Goal: Task Accomplishment & Management: Complete application form

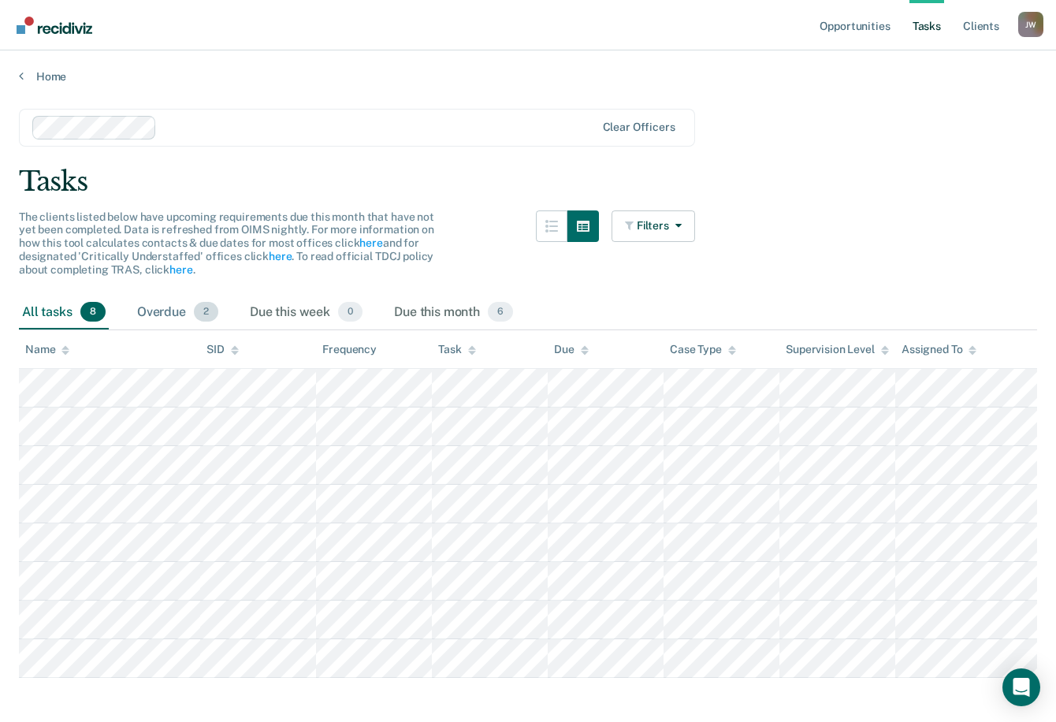
click at [147, 310] on div "Overdue 2" at bounding box center [177, 313] width 87 height 35
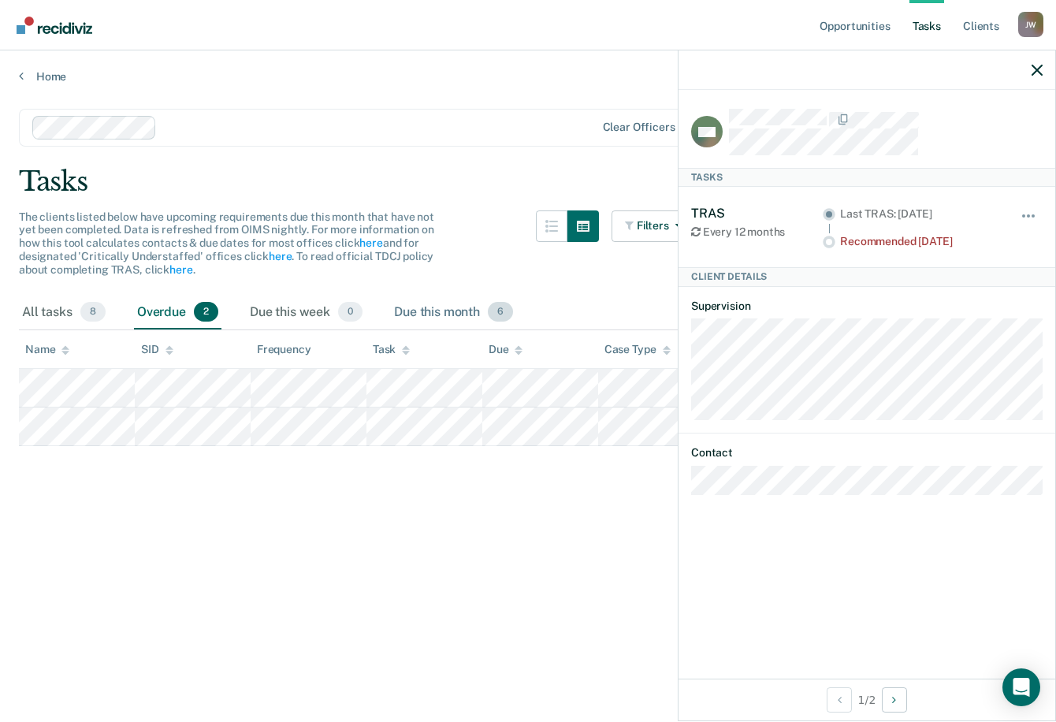
click at [429, 307] on div "Due this month 6" at bounding box center [453, 313] width 125 height 35
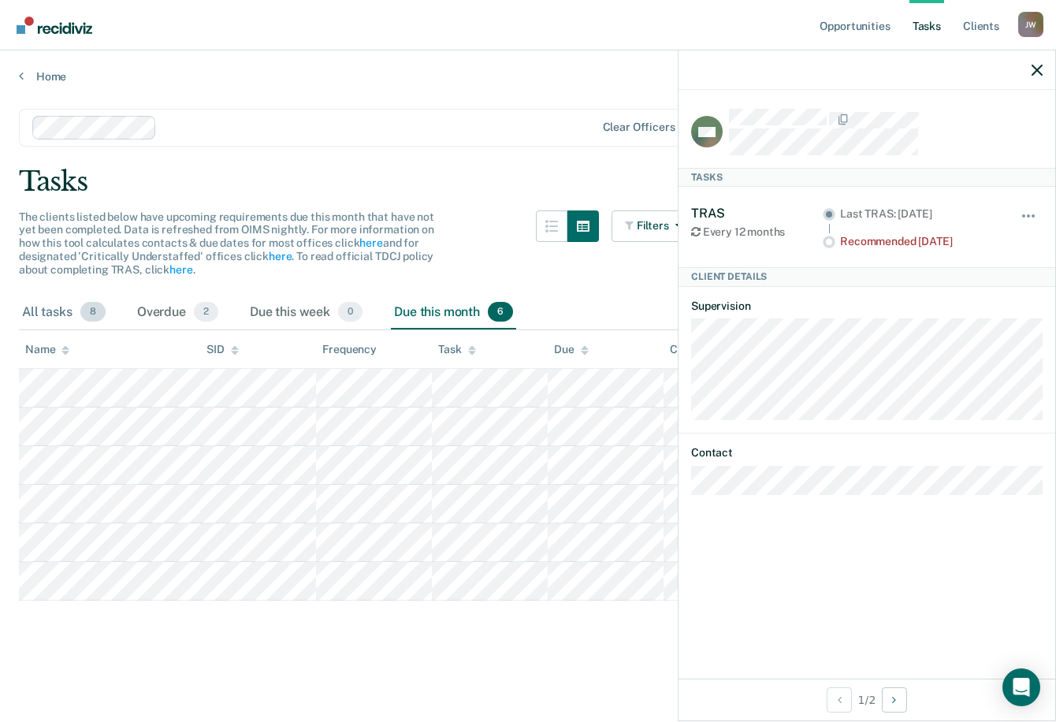
click at [32, 309] on div "All tasks 8" at bounding box center [64, 313] width 90 height 35
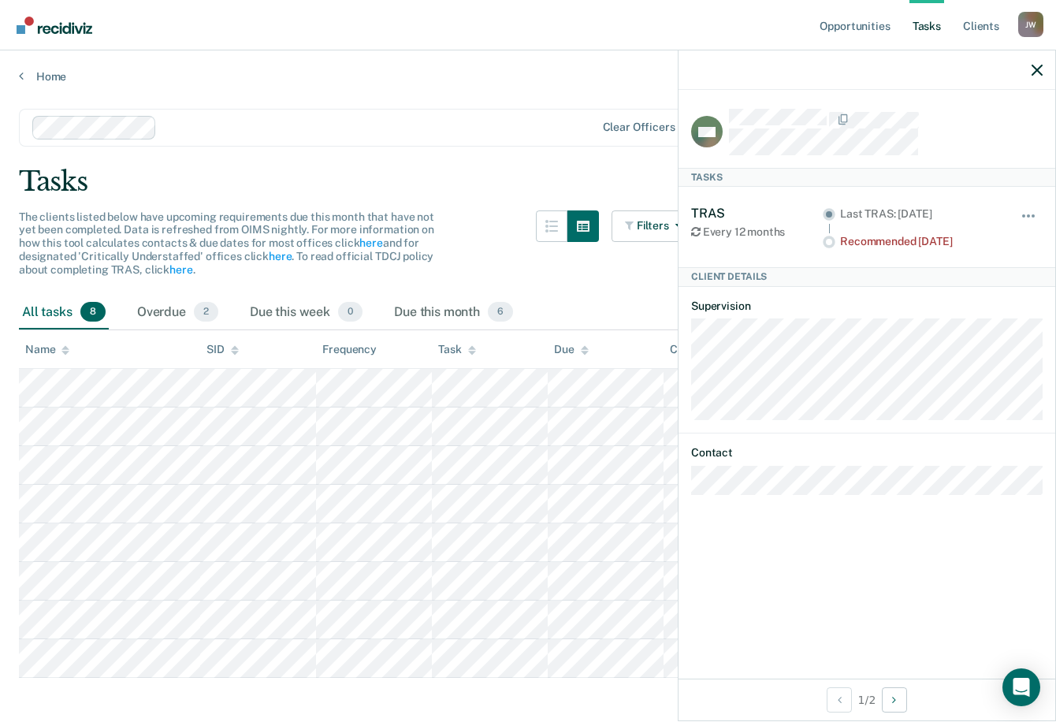
click at [50, 314] on div "All tasks 8" at bounding box center [64, 313] width 90 height 35
click at [157, 310] on div "Overdue 2" at bounding box center [177, 313] width 87 height 35
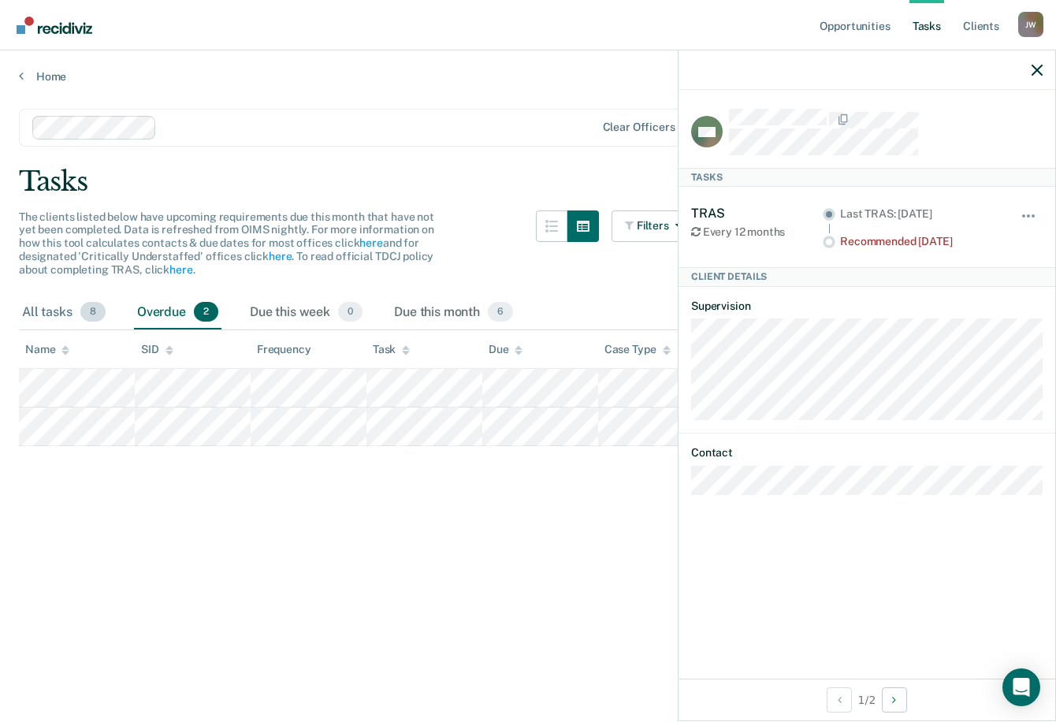
click at [44, 313] on div "All tasks 8" at bounding box center [64, 313] width 90 height 35
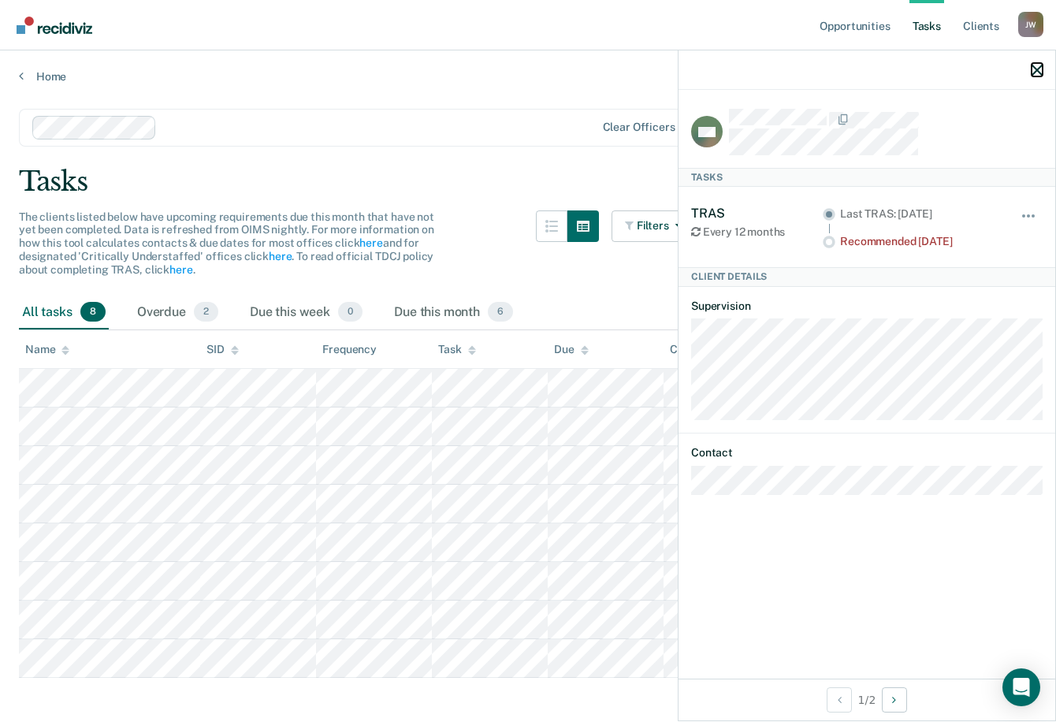
click at [1040, 69] on icon "button" at bounding box center [1037, 70] width 11 height 11
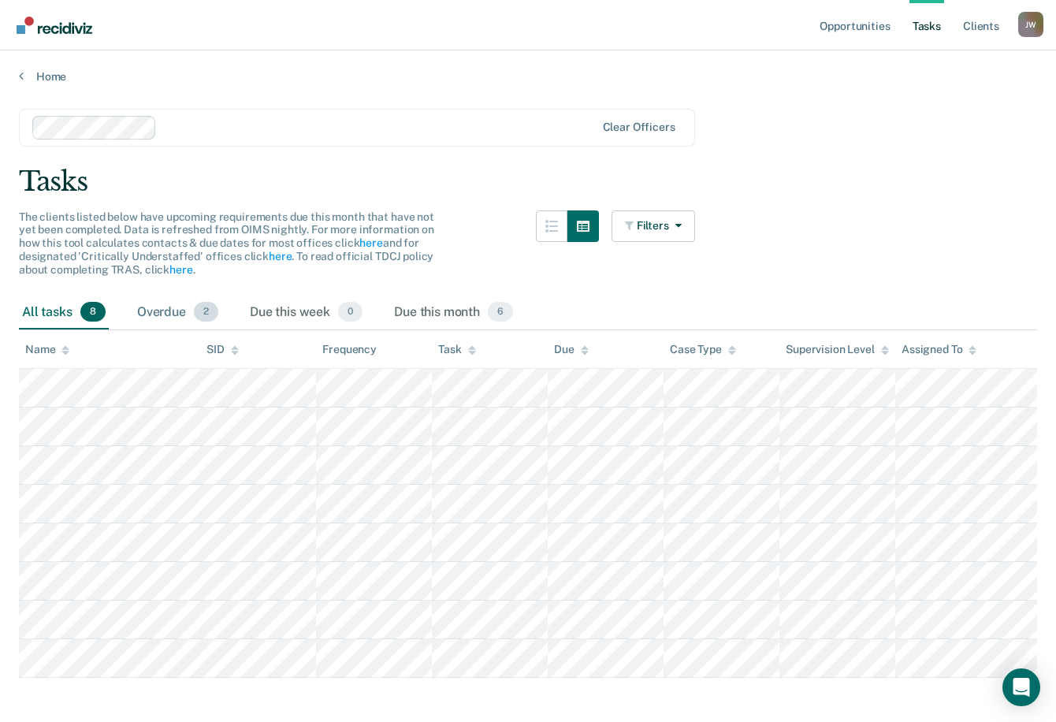
click at [152, 312] on div "Overdue 2" at bounding box center [177, 313] width 87 height 35
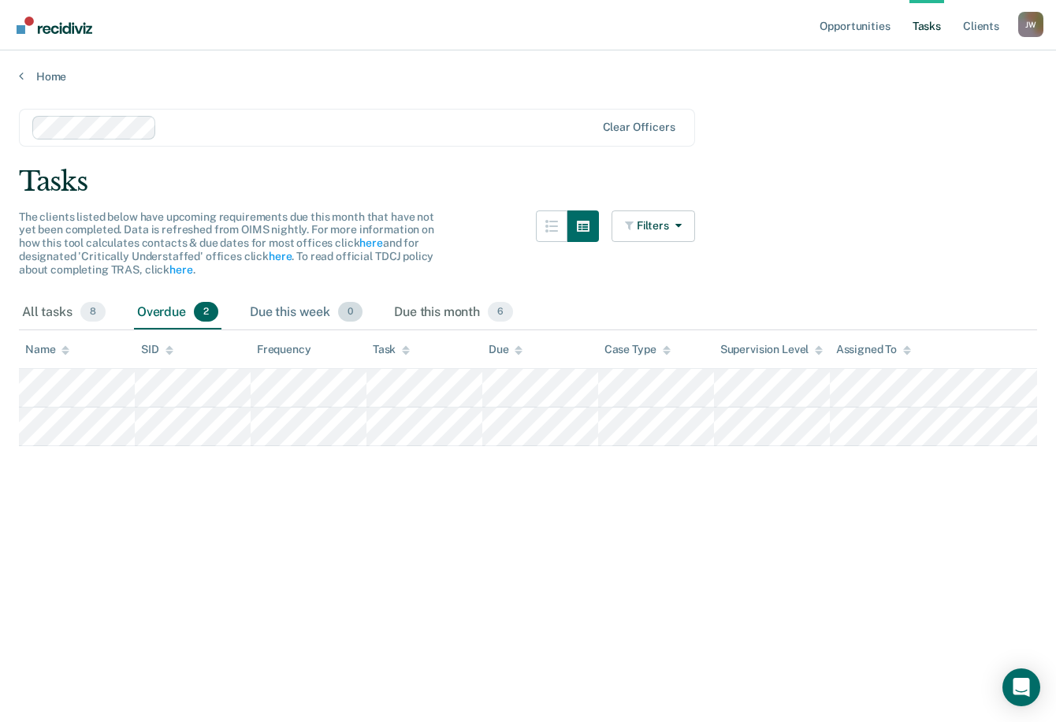
click at [283, 310] on div "Due this week 0" at bounding box center [306, 313] width 119 height 35
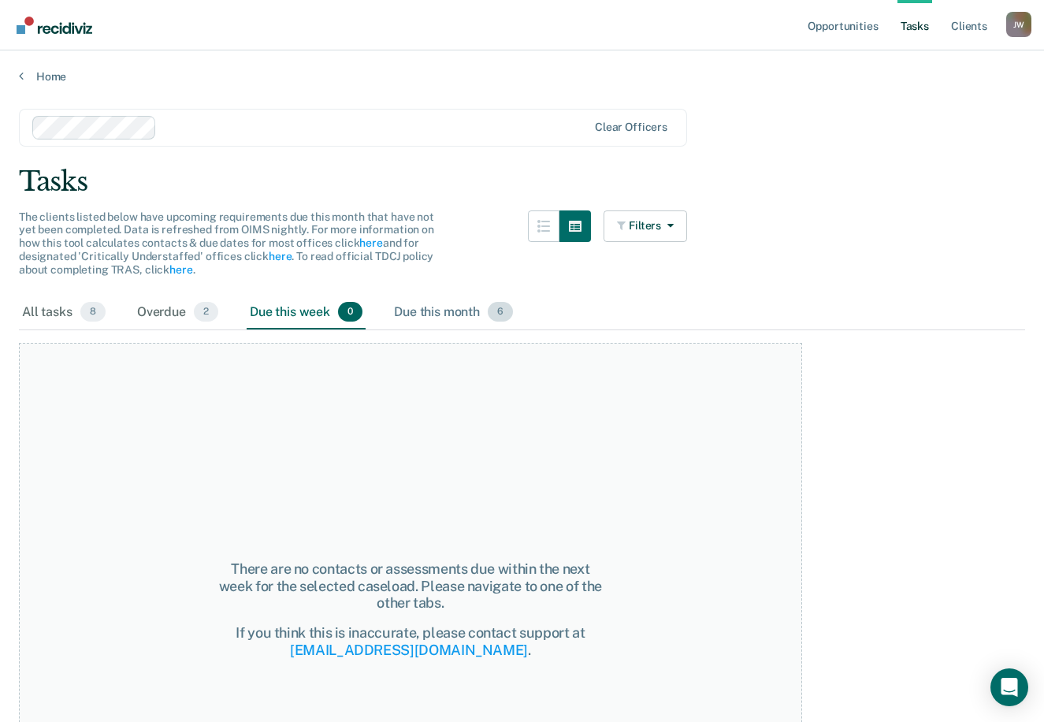
click at [412, 313] on div "Due this month 6" at bounding box center [453, 313] width 125 height 35
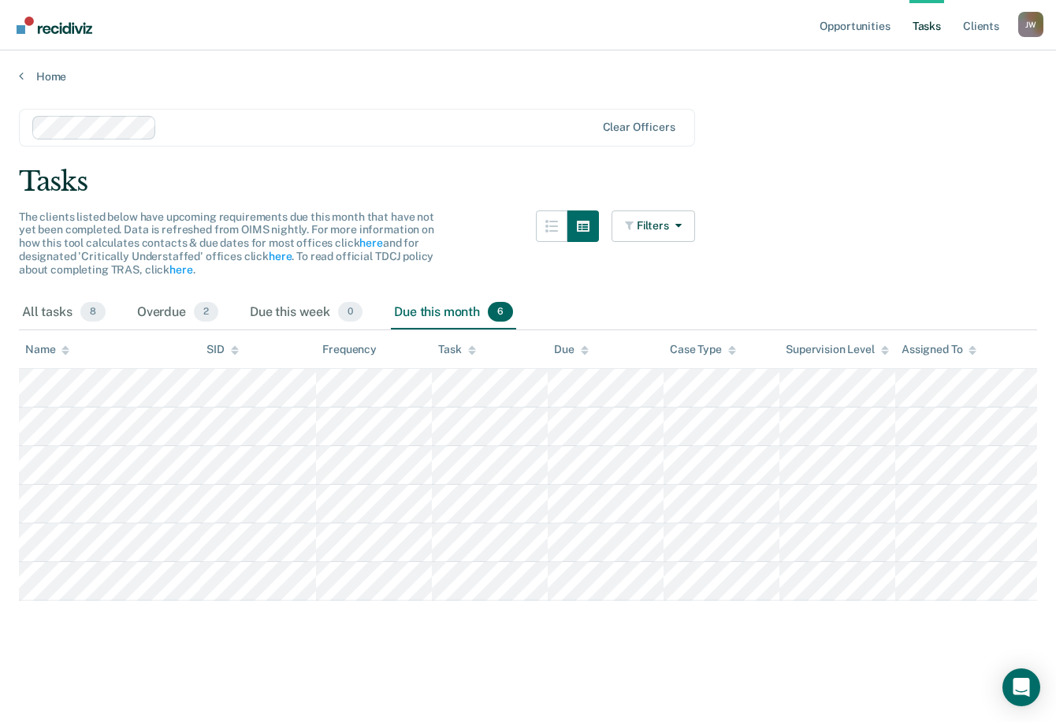
click at [949, 223] on main "Clear officers Tasks The clients listed below have upcoming requirements due th…" at bounding box center [528, 401] width 1056 height 634
click at [301, 310] on div "Due this week 0" at bounding box center [306, 313] width 119 height 35
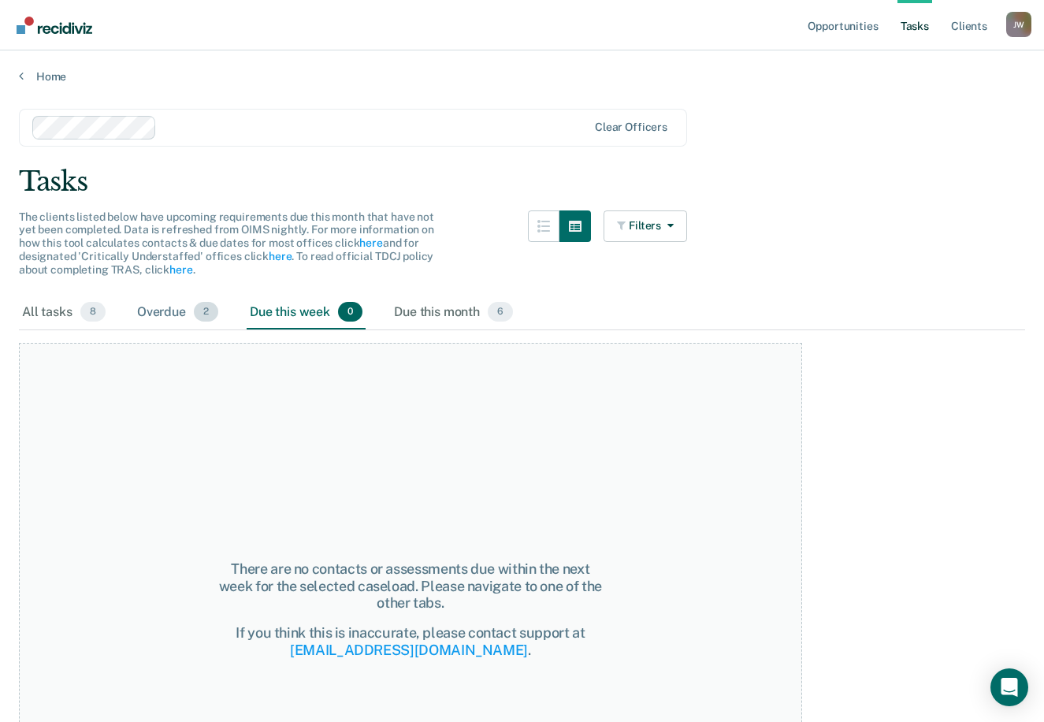
click at [163, 308] on div "Overdue 2" at bounding box center [177, 313] width 87 height 35
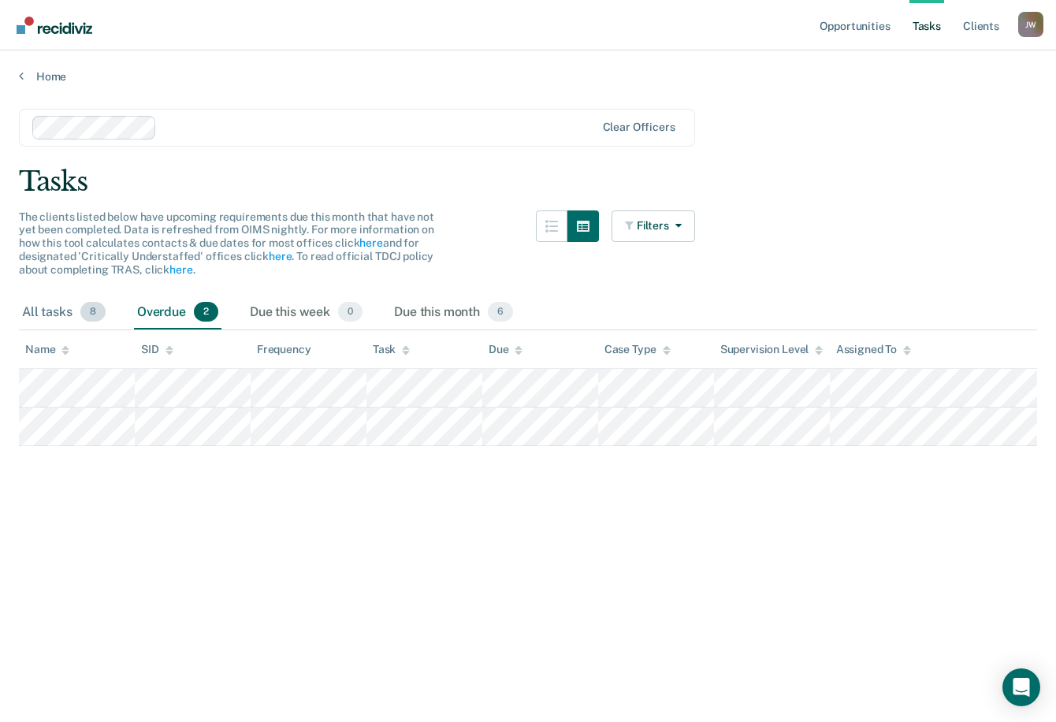
click at [50, 307] on div "All tasks 8" at bounding box center [64, 313] width 90 height 35
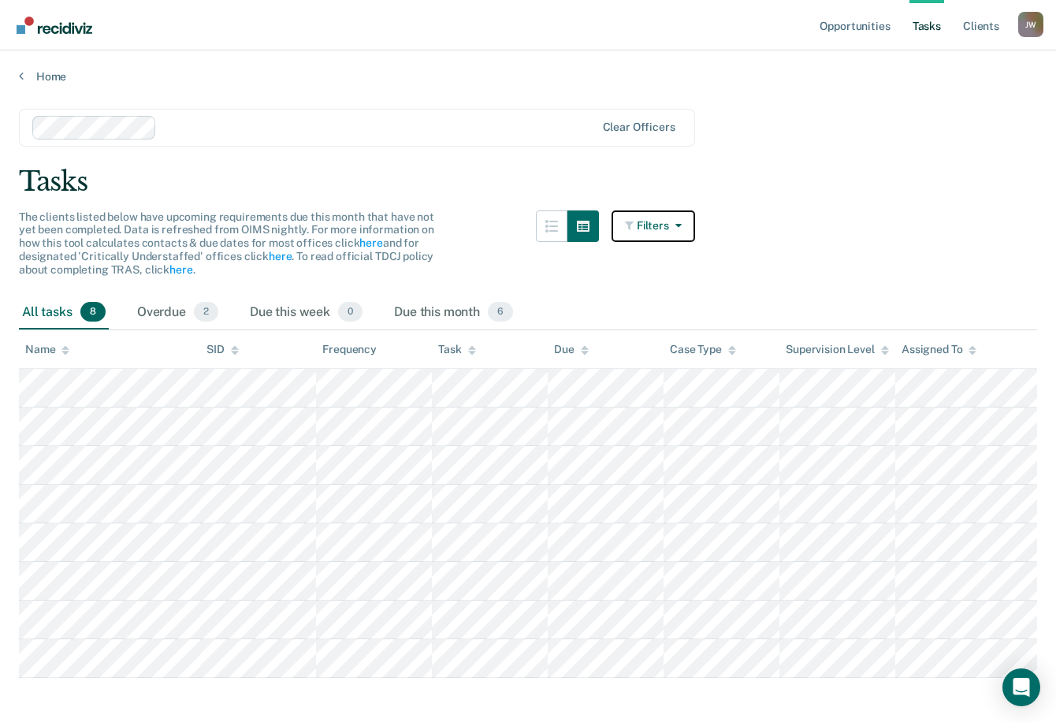
click at [630, 232] on button "Filters" at bounding box center [654, 226] width 84 height 32
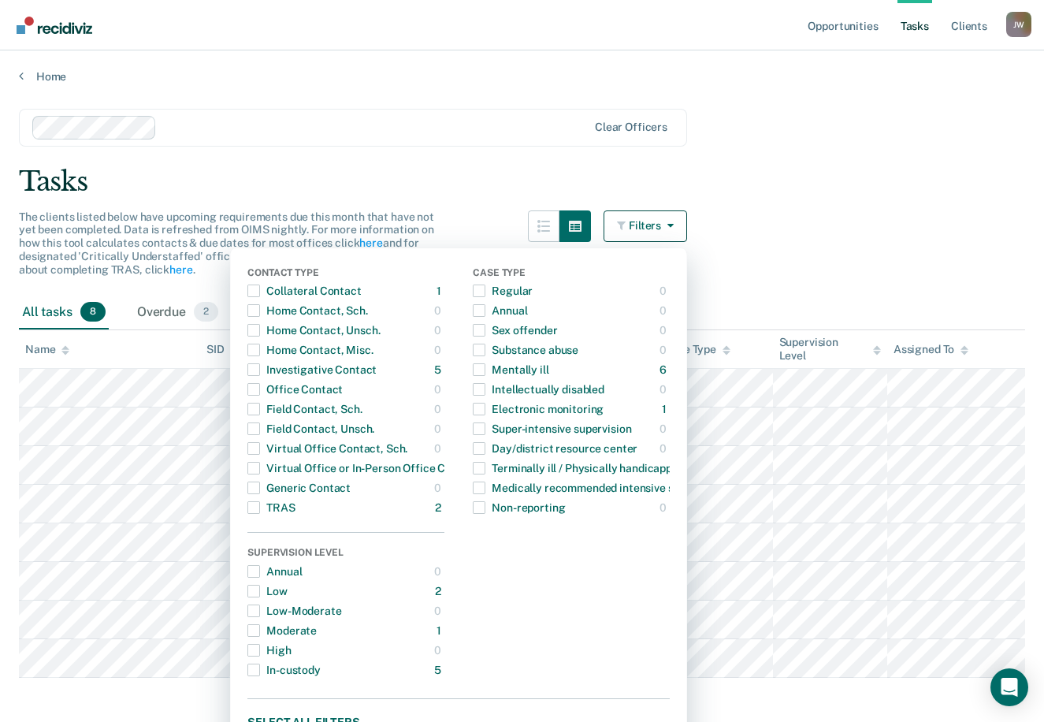
click at [630, 232] on button "Filters" at bounding box center [646, 226] width 84 height 32
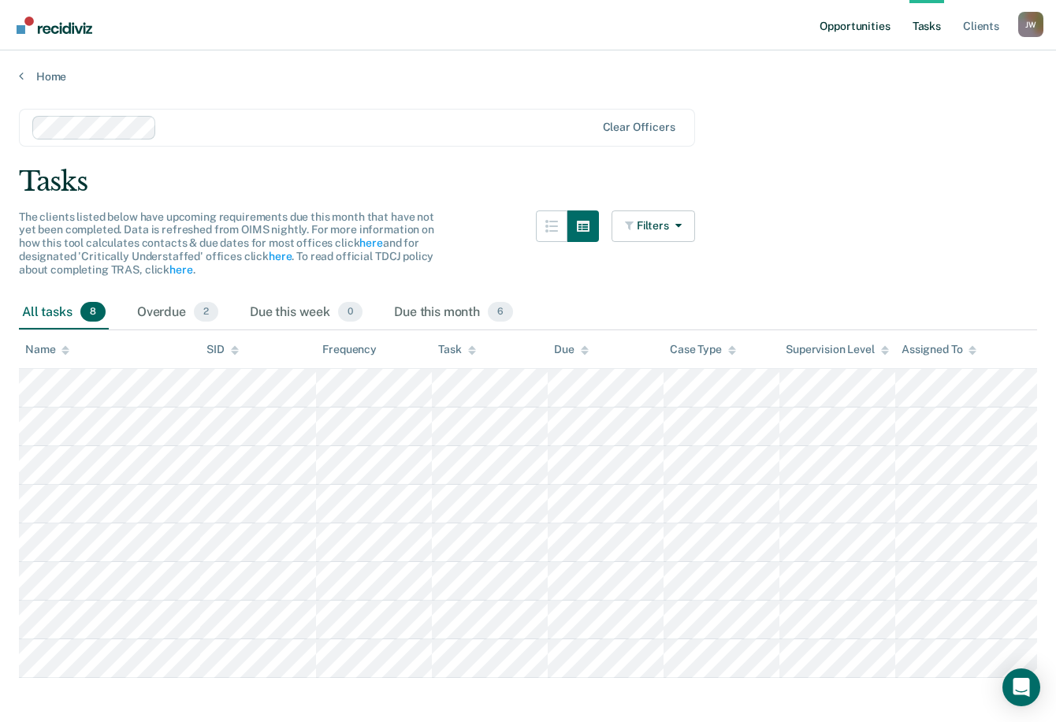
click at [844, 30] on link "Opportunities" at bounding box center [854, 25] width 76 height 50
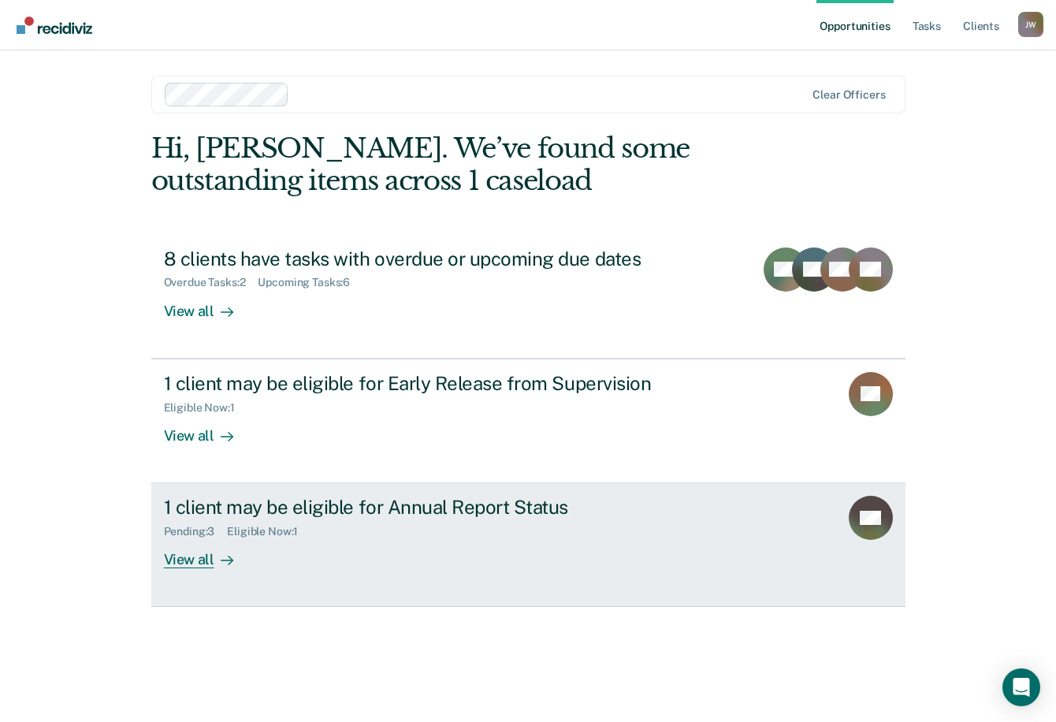
click at [195, 559] on div "View all" at bounding box center [208, 553] width 88 height 31
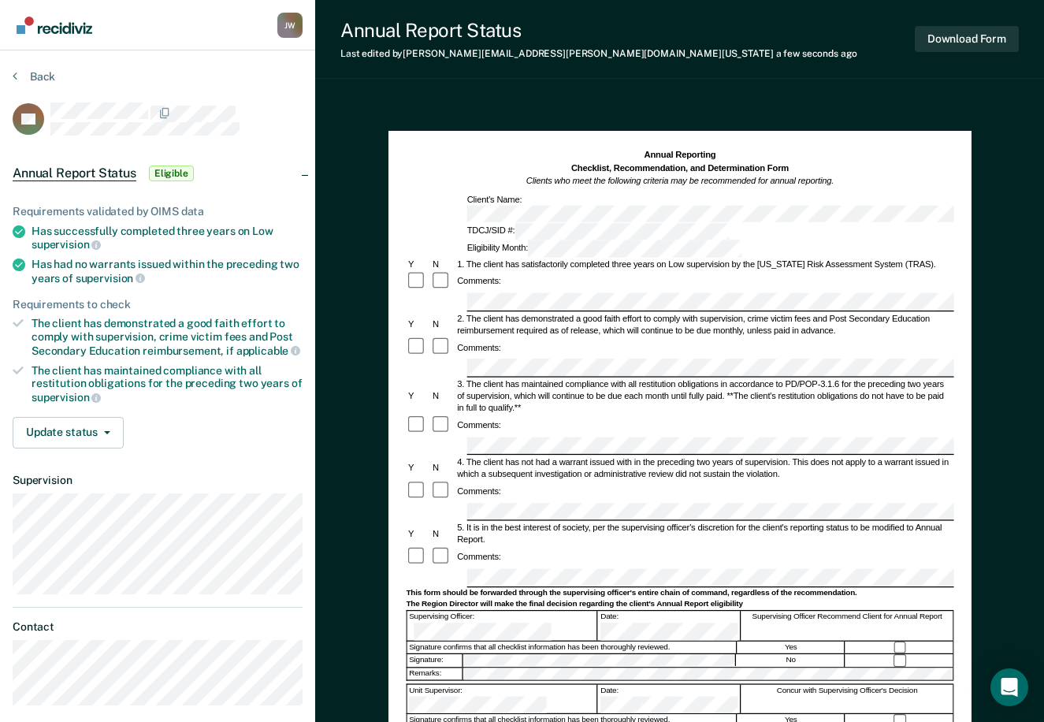
click at [987, 229] on div "Annual Reporting Checklist, Recommendation, and Determination Form Clients who …" at bounding box center [679, 556] width 729 height 916
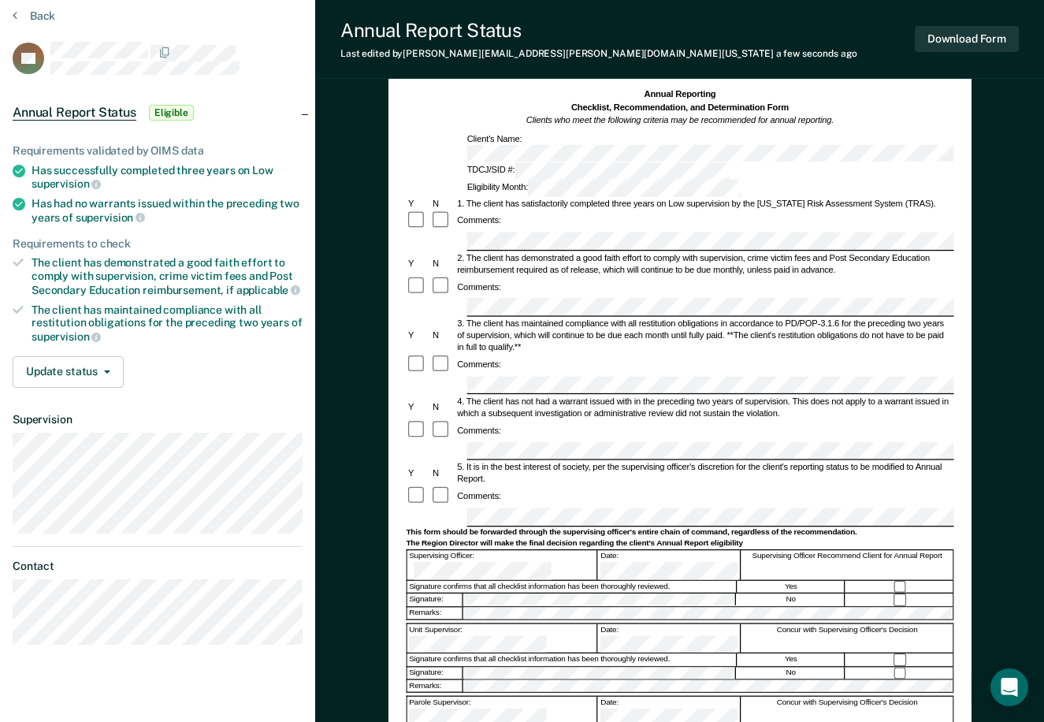
scroll to position [79, 0]
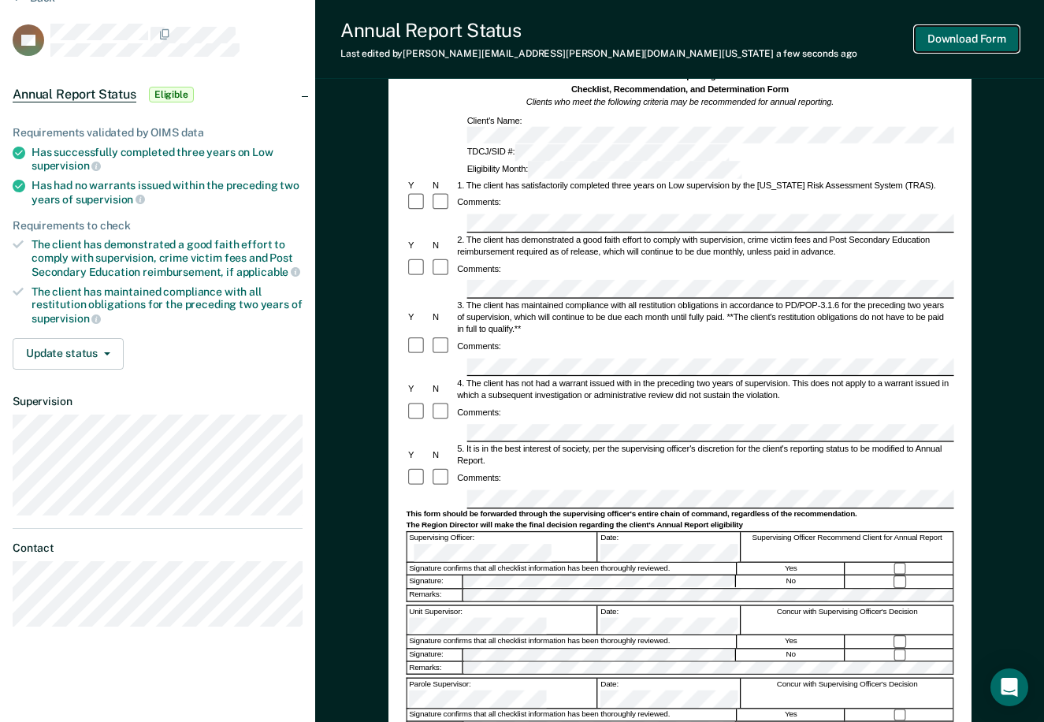
click at [968, 35] on button "Download Form" at bounding box center [967, 39] width 104 height 26
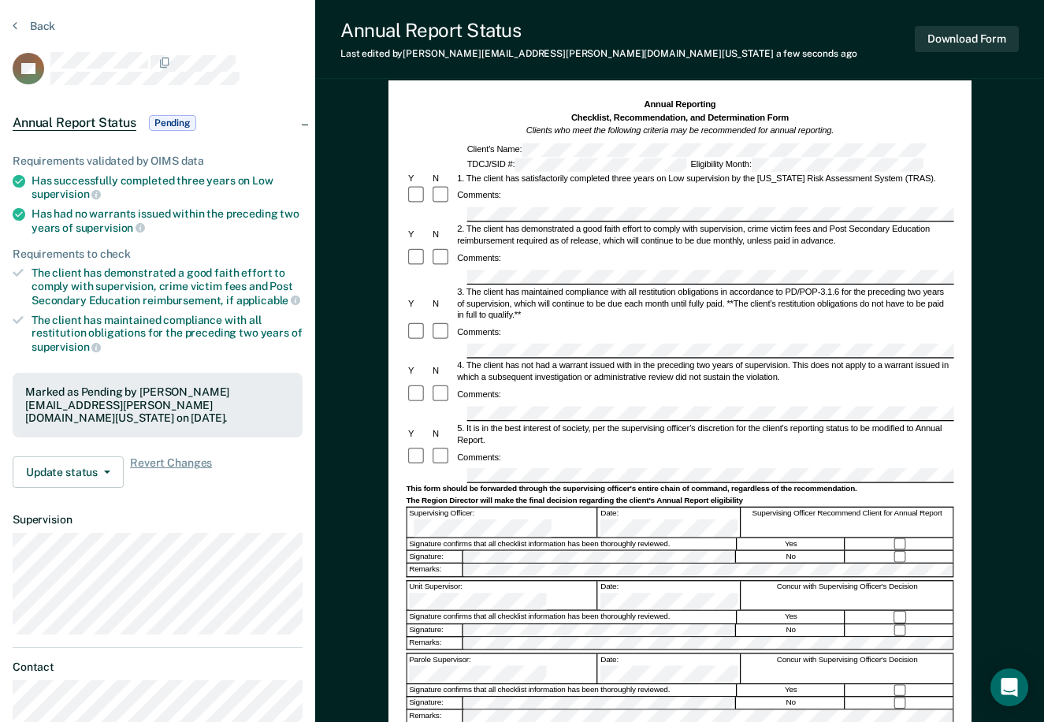
scroll to position [0, 0]
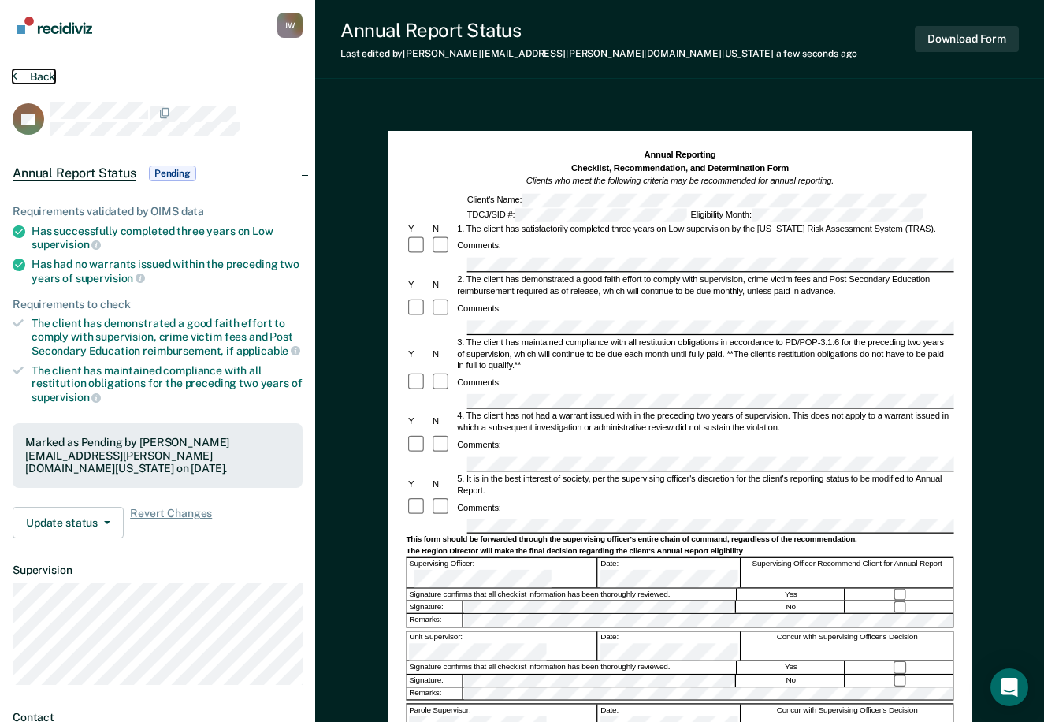
click at [17, 73] on icon at bounding box center [15, 75] width 5 height 13
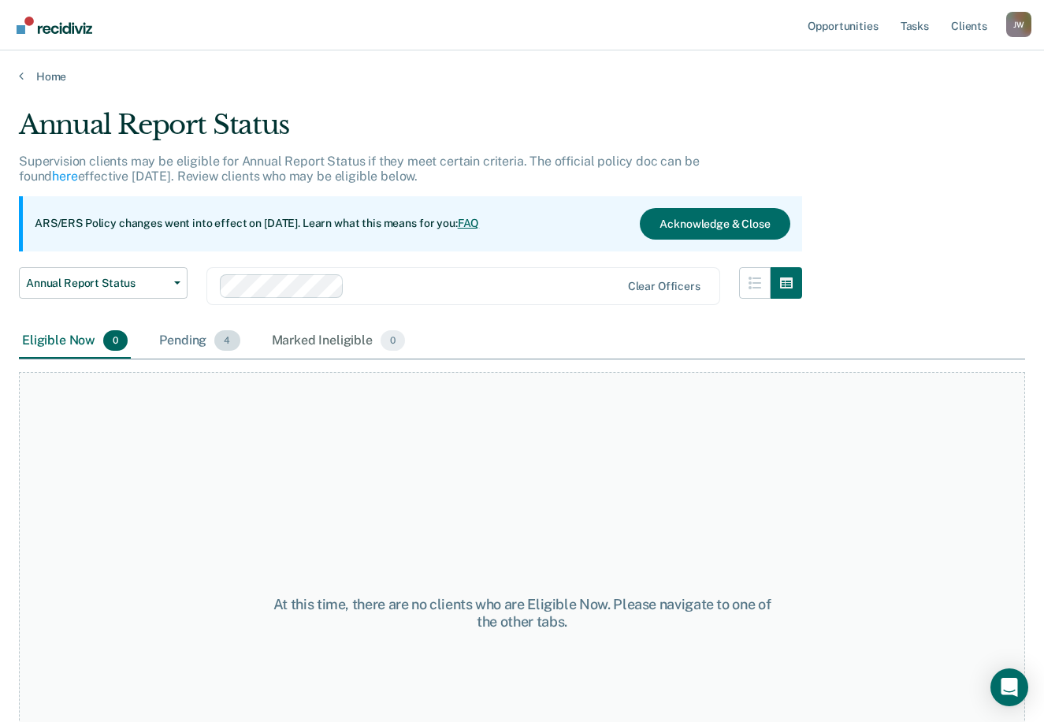
click at [182, 340] on div "Pending 4" at bounding box center [199, 341] width 87 height 35
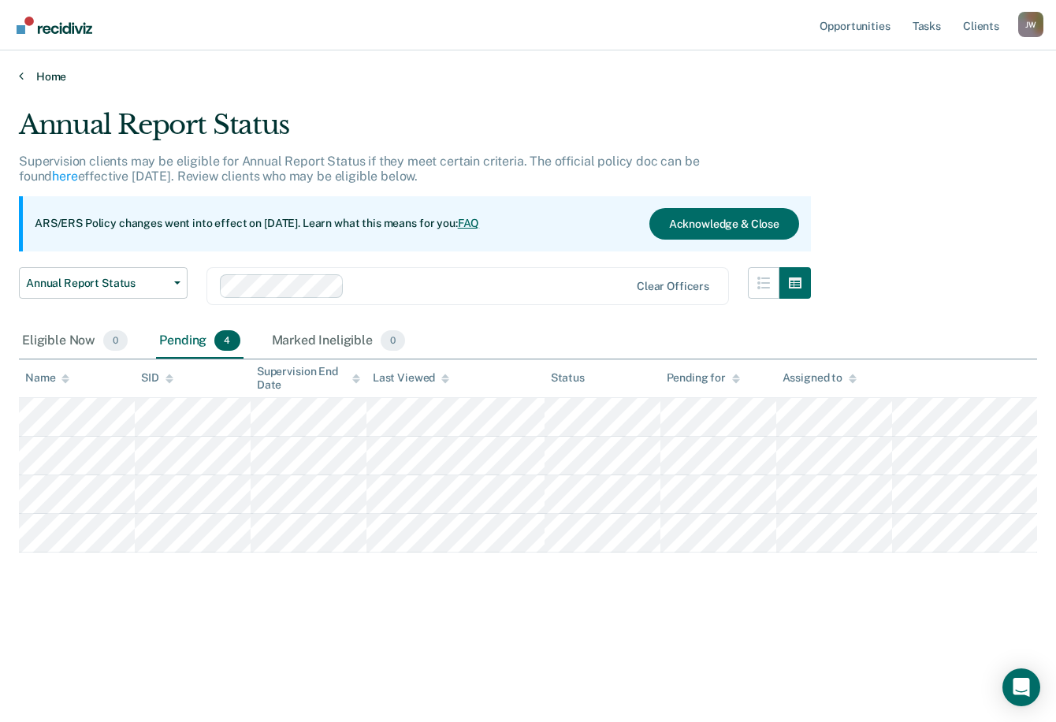
click at [22, 75] on icon at bounding box center [21, 75] width 5 height 13
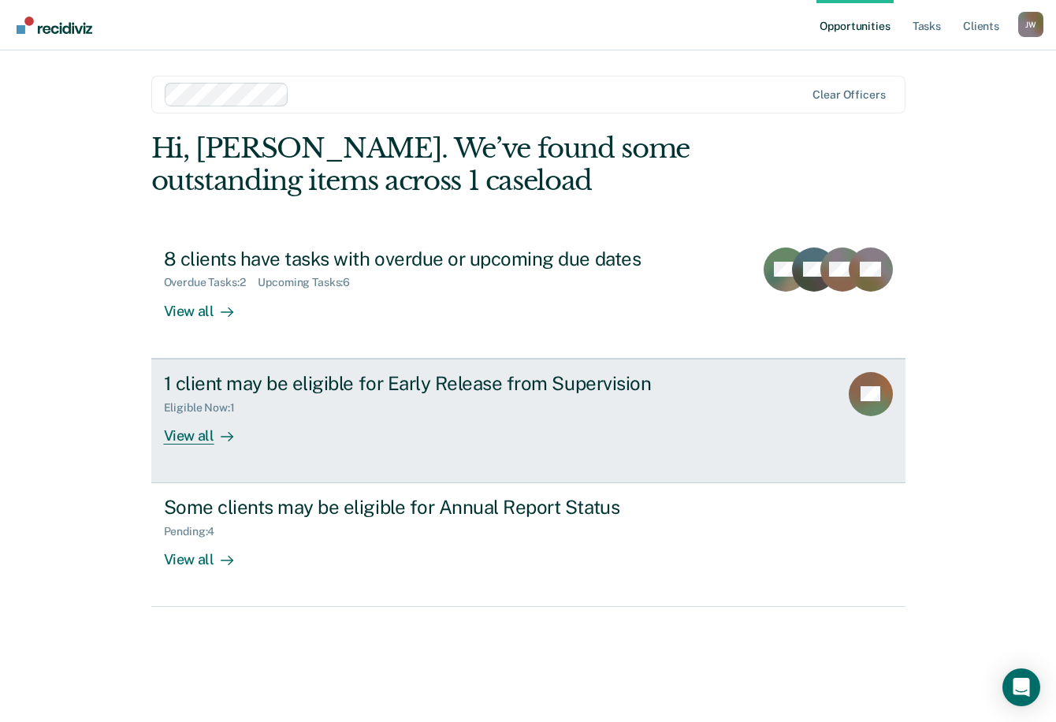
click at [319, 424] on div "1 client may be eligible for Early Release from Supervision Eligible Now : 1 Vi…" at bounding box center [459, 408] width 591 height 72
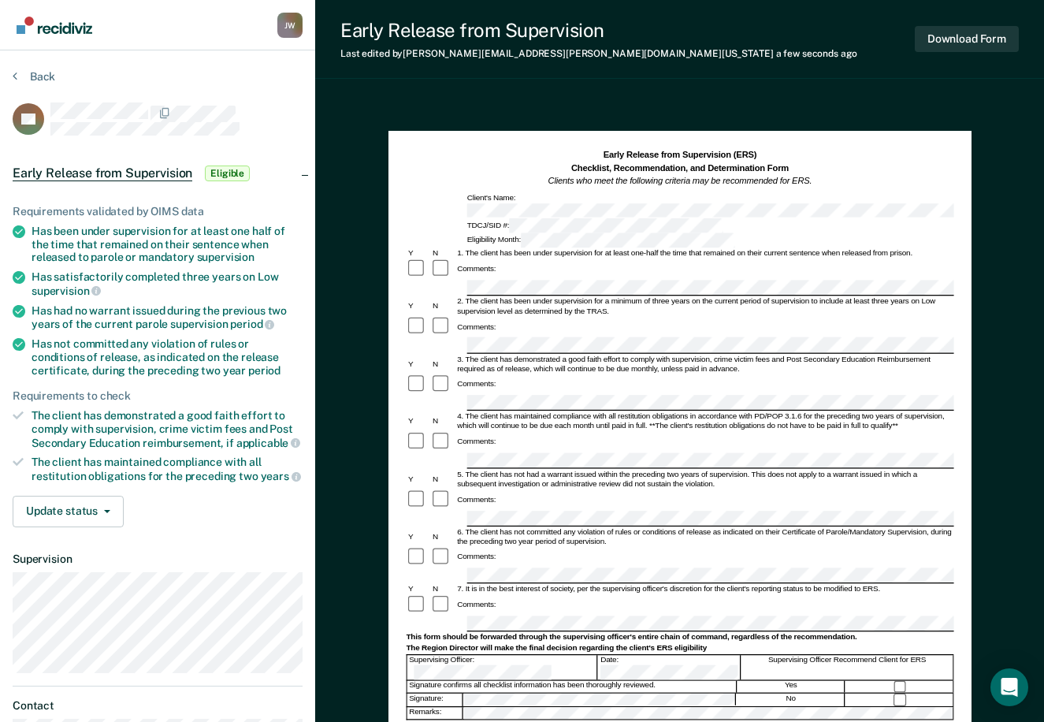
click at [512, 432] on div "Comments:" at bounding box center [680, 442] width 548 height 21
click at [684, 260] on form "Early Release from Supervision (ERS) Checklist, Recommendation, and Determinati…" at bounding box center [680, 576] width 548 height 854
click at [939, 39] on button "Download Form" at bounding box center [967, 39] width 104 height 26
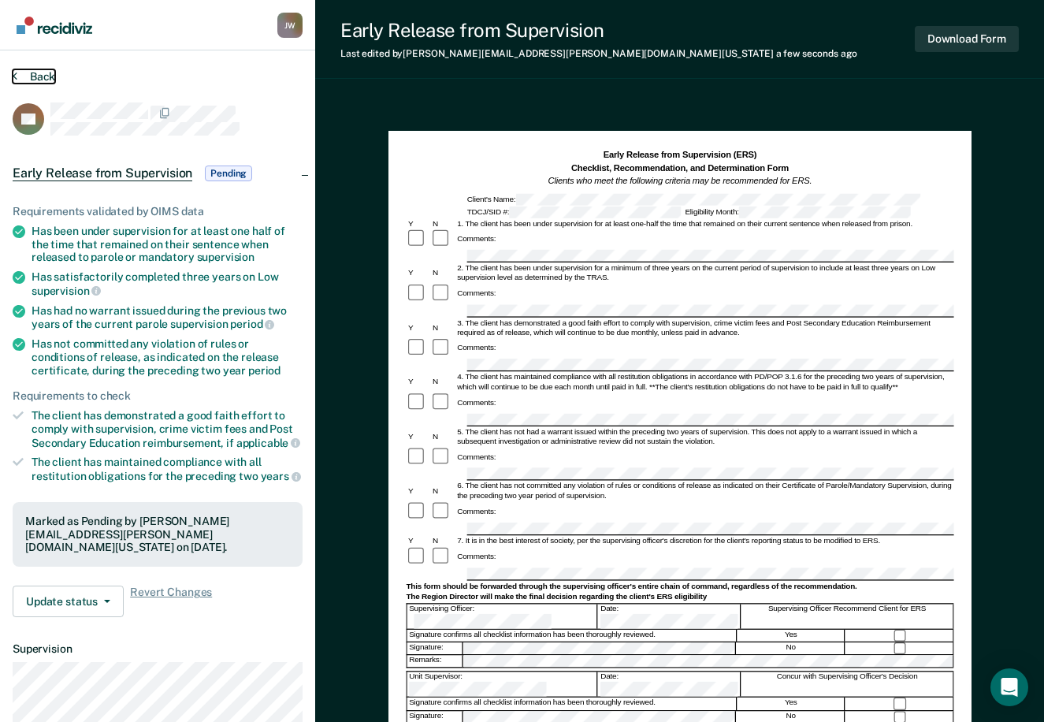
click at [20, 75] on button "Back" at bounding box center [34, 76] width 43 height 14
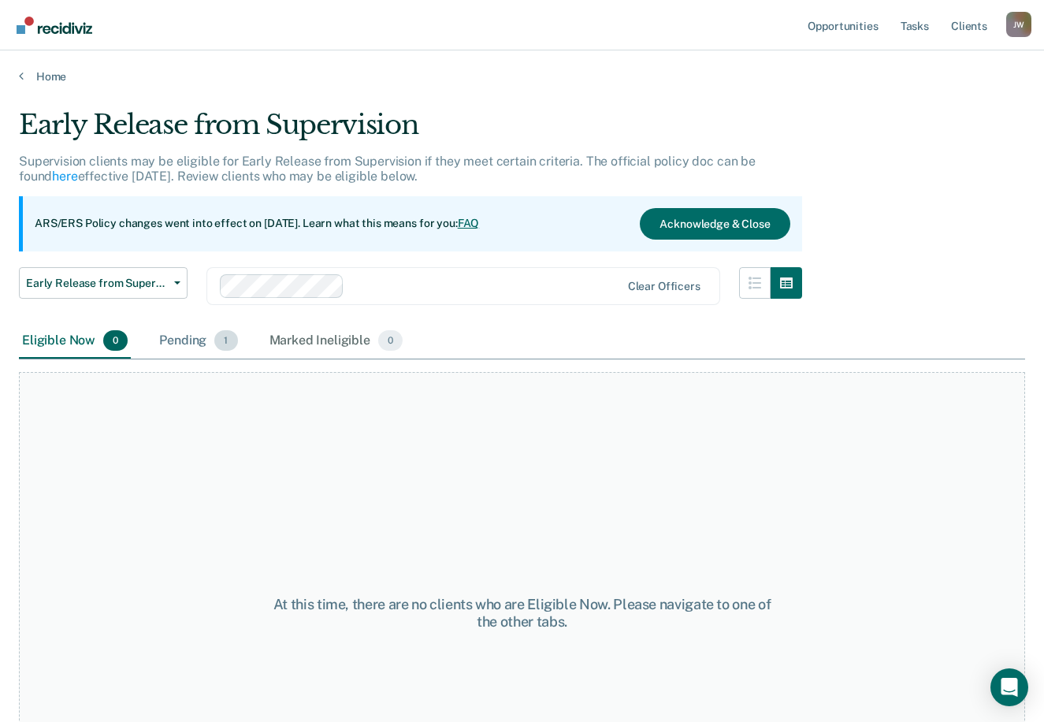
click at [183, 340] on div "Pending 1" at bounding box center [198, 341] width 84 height 35
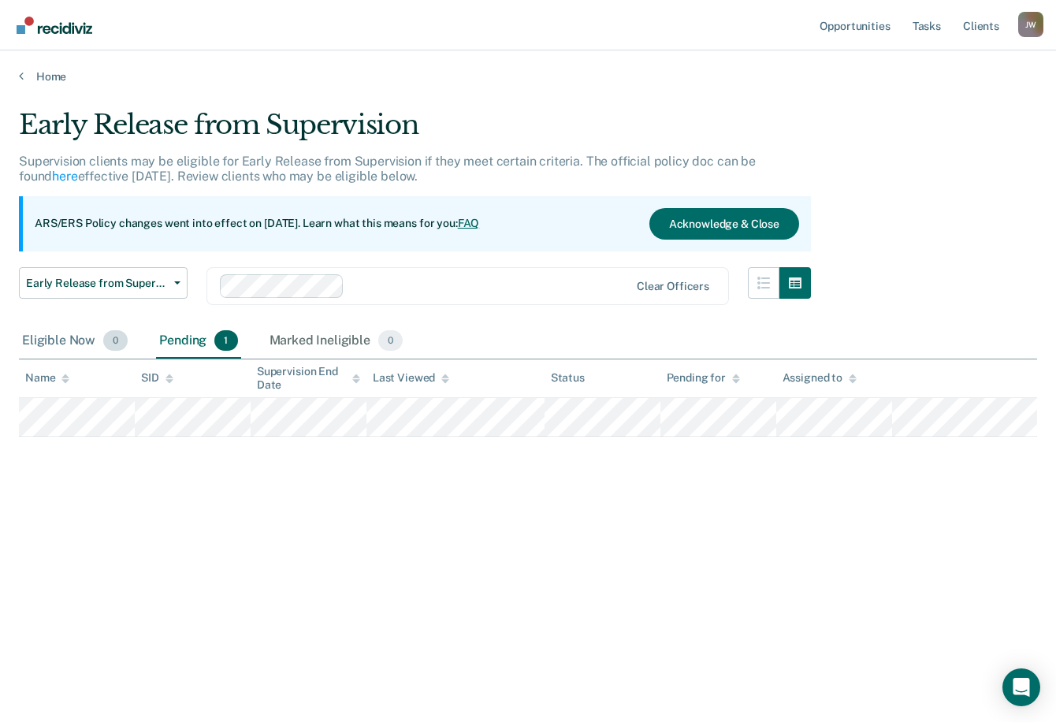
click at [65, 339] on div "Eligible Now 0" at bounding box center [75, 341] width 112 height 35
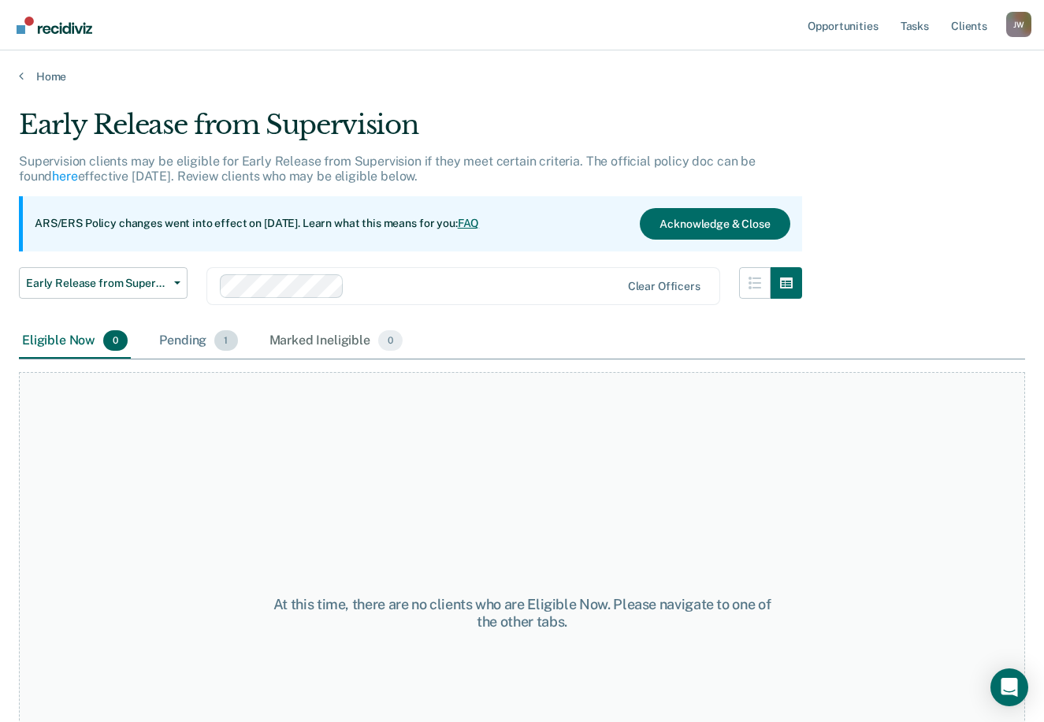
click at [184, 334] on div "Pending 1" at bounding box center [198, 341] width 84 height 35
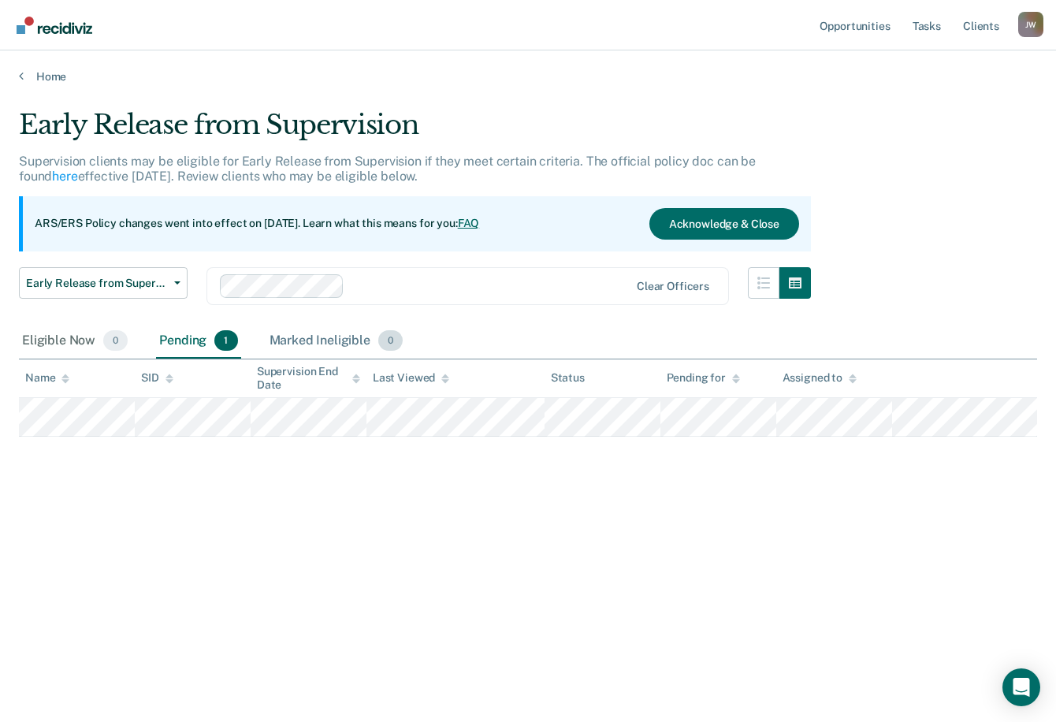
click at [318, 340] on div "Marked Ineligible 0" at bounding box center [336, 341] width 140 height 35
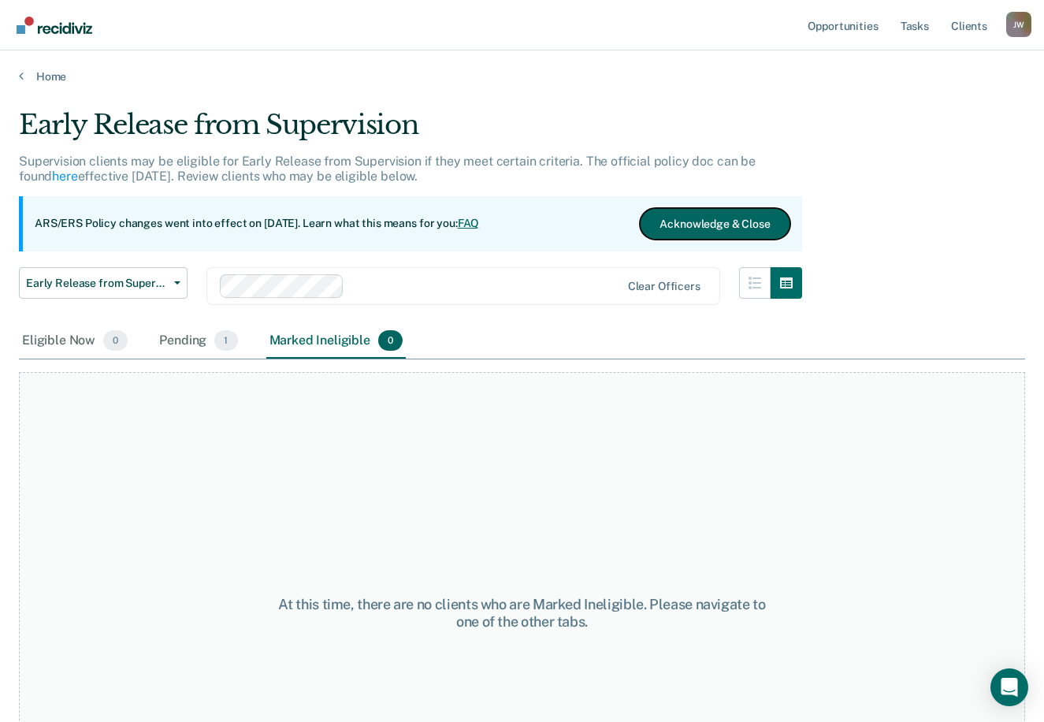
click at [707, 225] on button "Acknowledge & Close" at bounding box center [715, 224] width 150 height 32
